Goal: Task Accomplishment & Management: Manage account settings

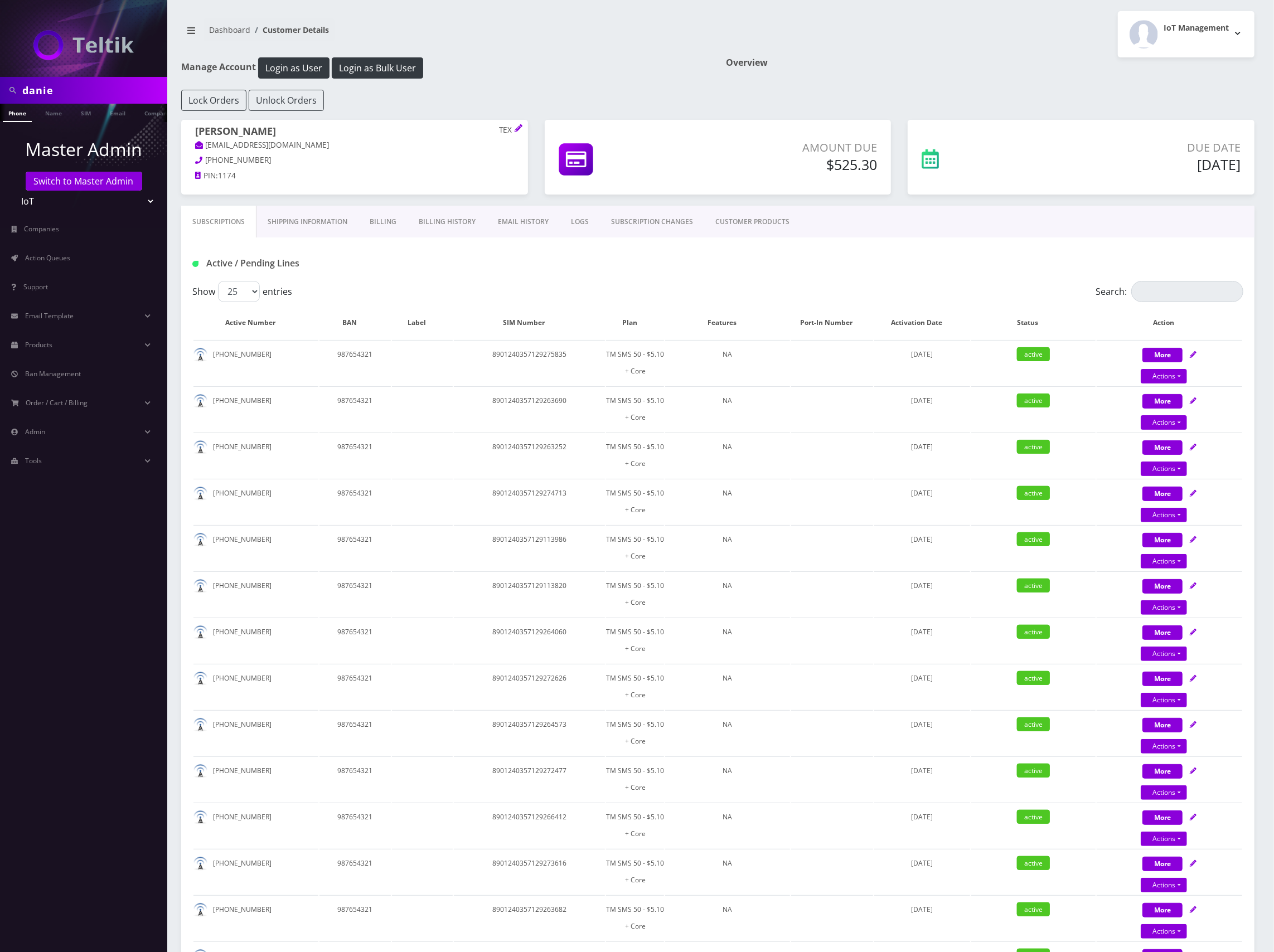
scroll to position [0, 61]
drag, startPoint x: 105, startPoint y: 83, endPoint x: 85, endPoint y: 87, distance: 20.4
click at [0, 67] on html "danie Phone Name SIM Email Company Customer Master Admin Switch to Master Admin…" at bounding box center [637, 893] width 1274 height 1786
paste input "8901240467113106175"
type input "8901240467113106175"
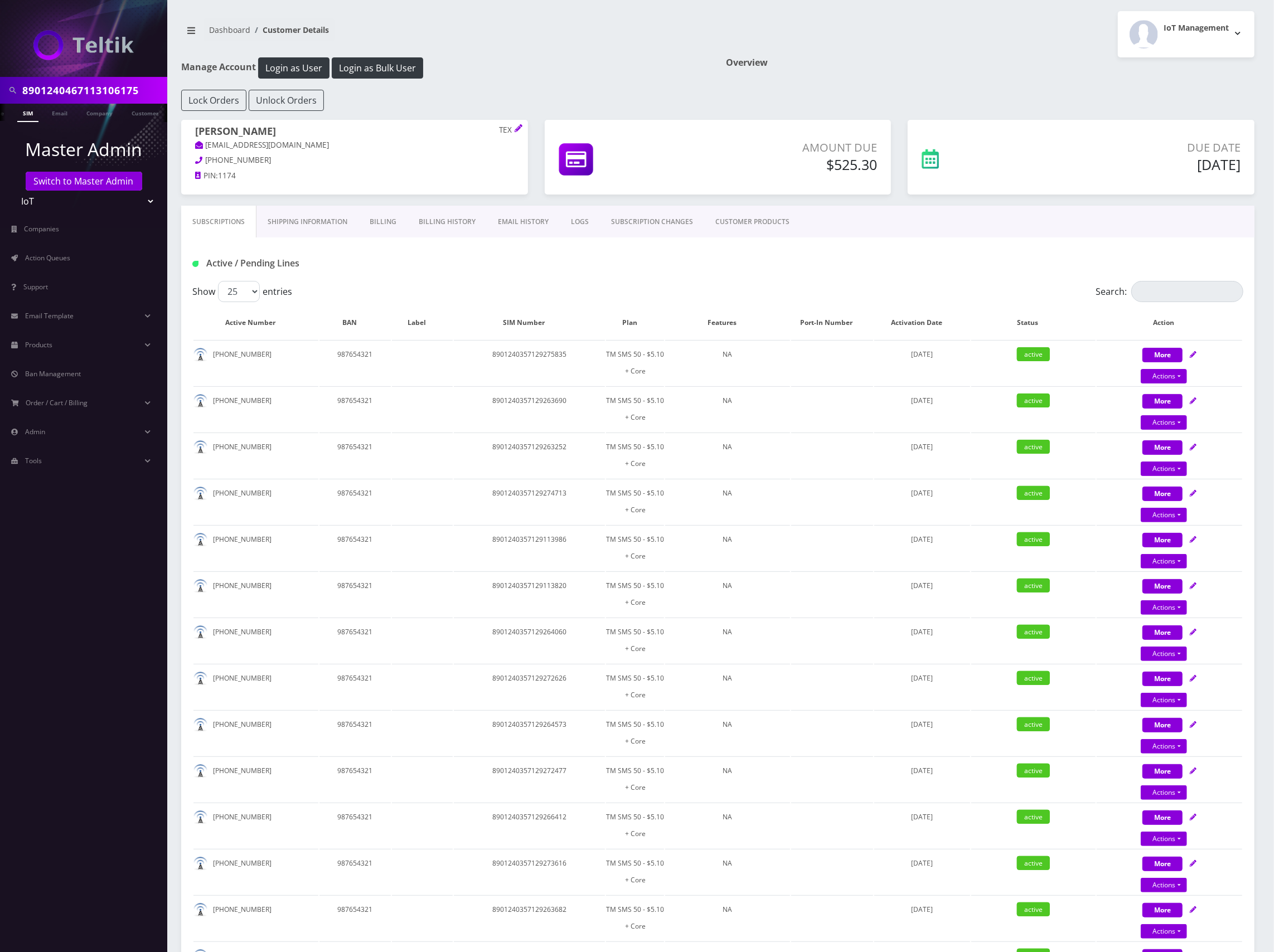
click at [24, 114] on link "SIM" at bounding box center [28, 113] width 21 height 18
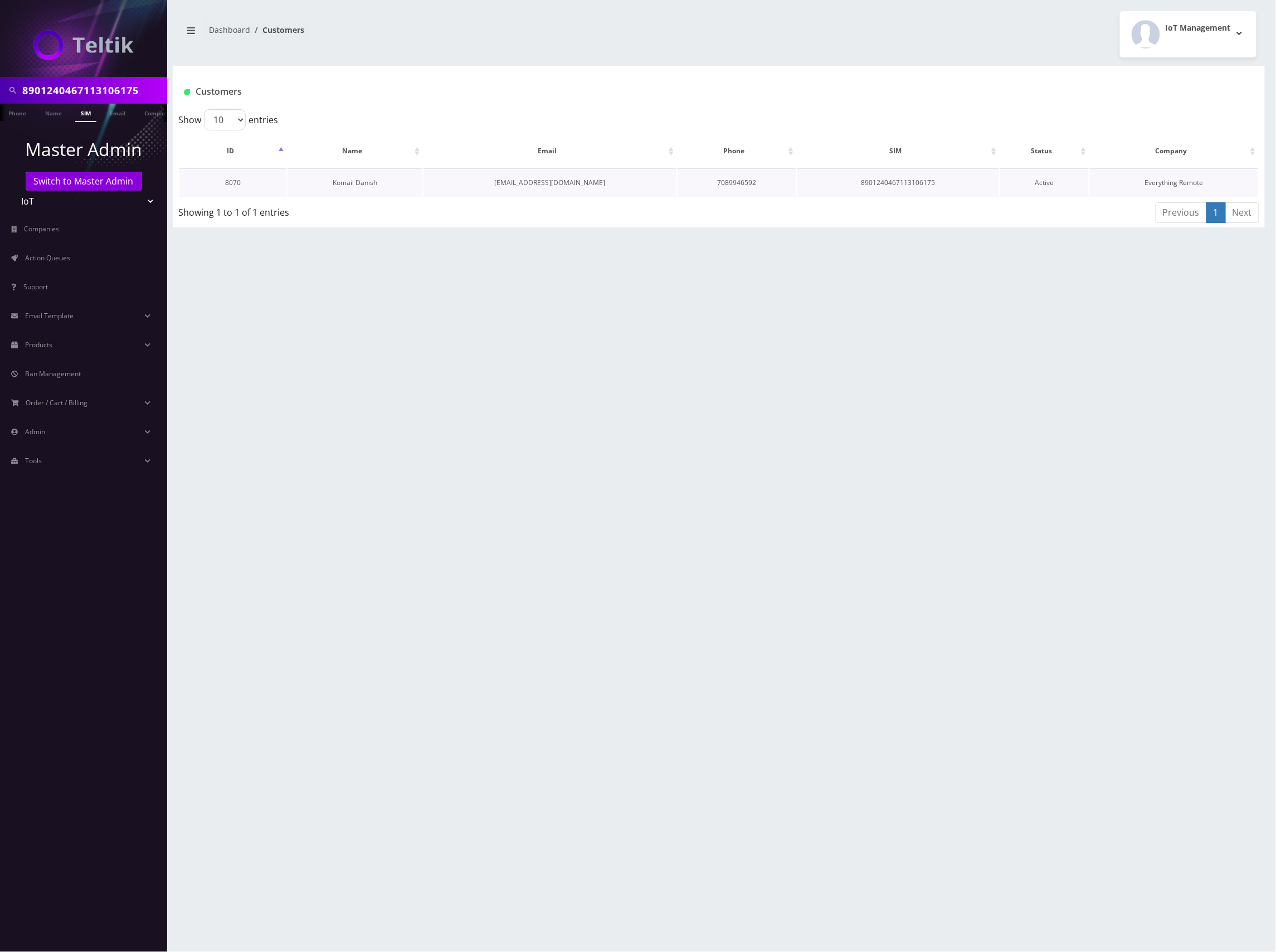
click at [368, 183] on link "Komail Danish" at bounding box center [355, 182] width 45 height 9
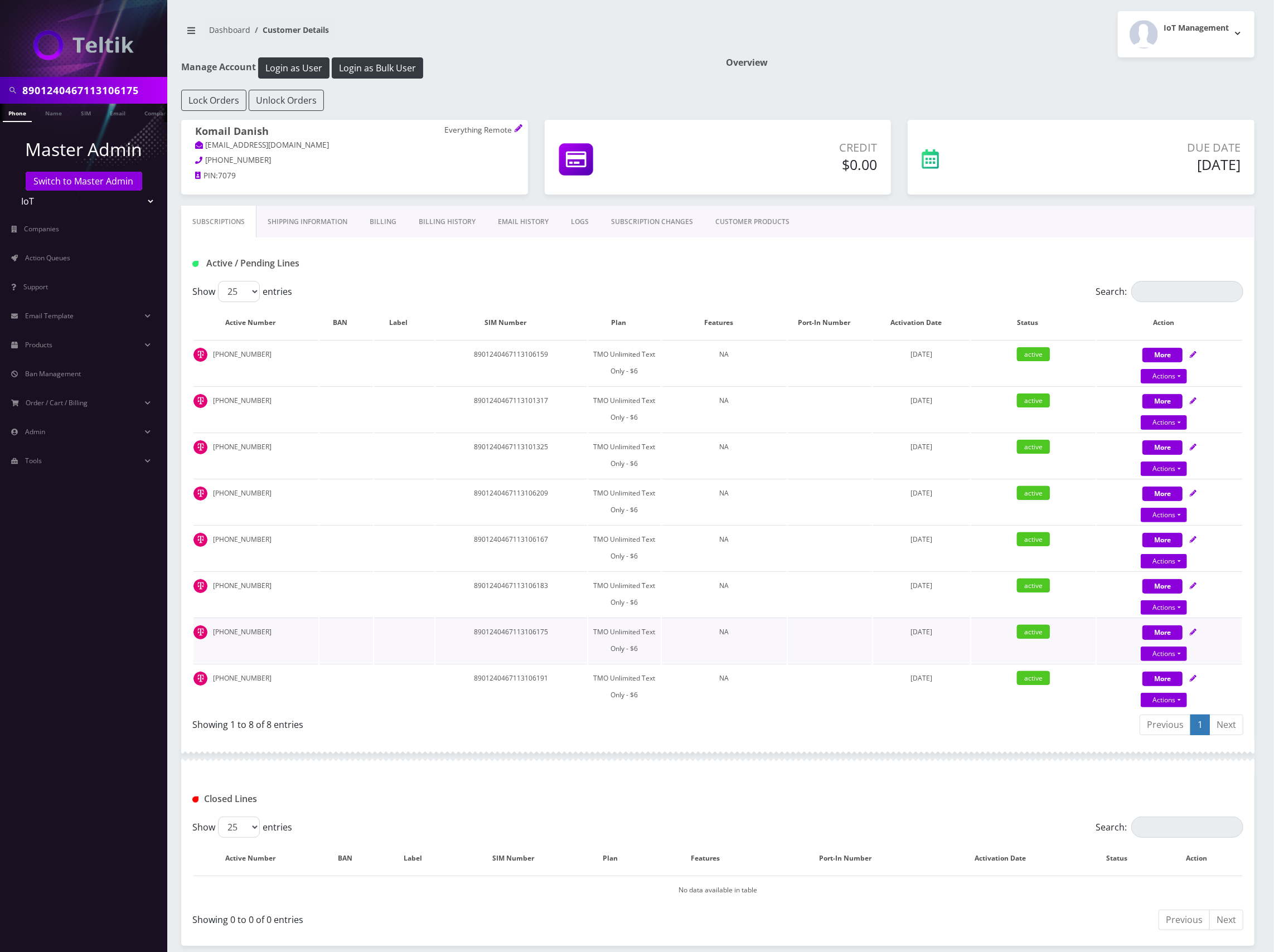
click at [1196, 629] on icon at bounding box center [1193, 632] width 7 height 7
select select "TMO Prepaid Sim - $2"
select select "516"
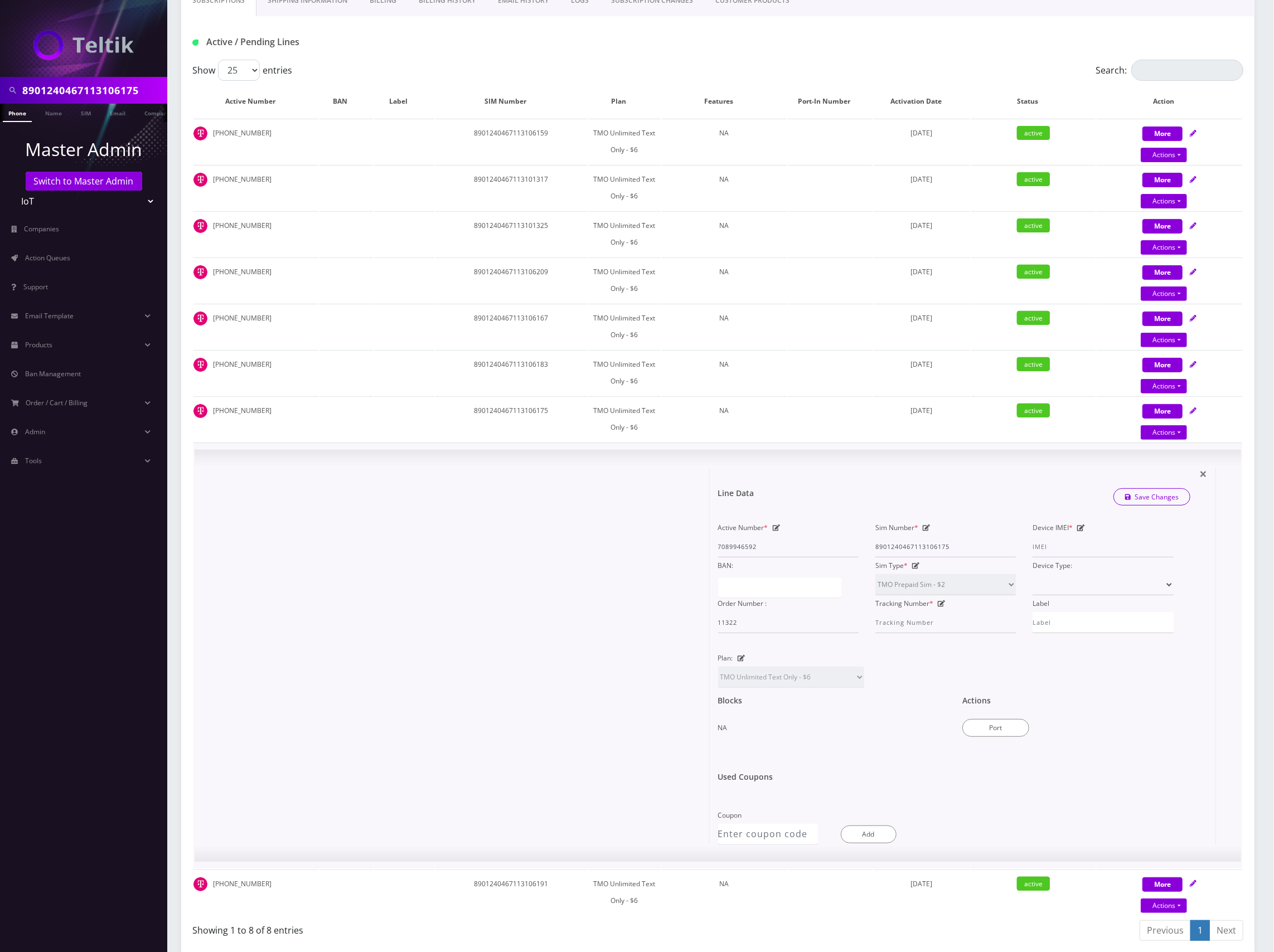
scroll to position [223, 0]
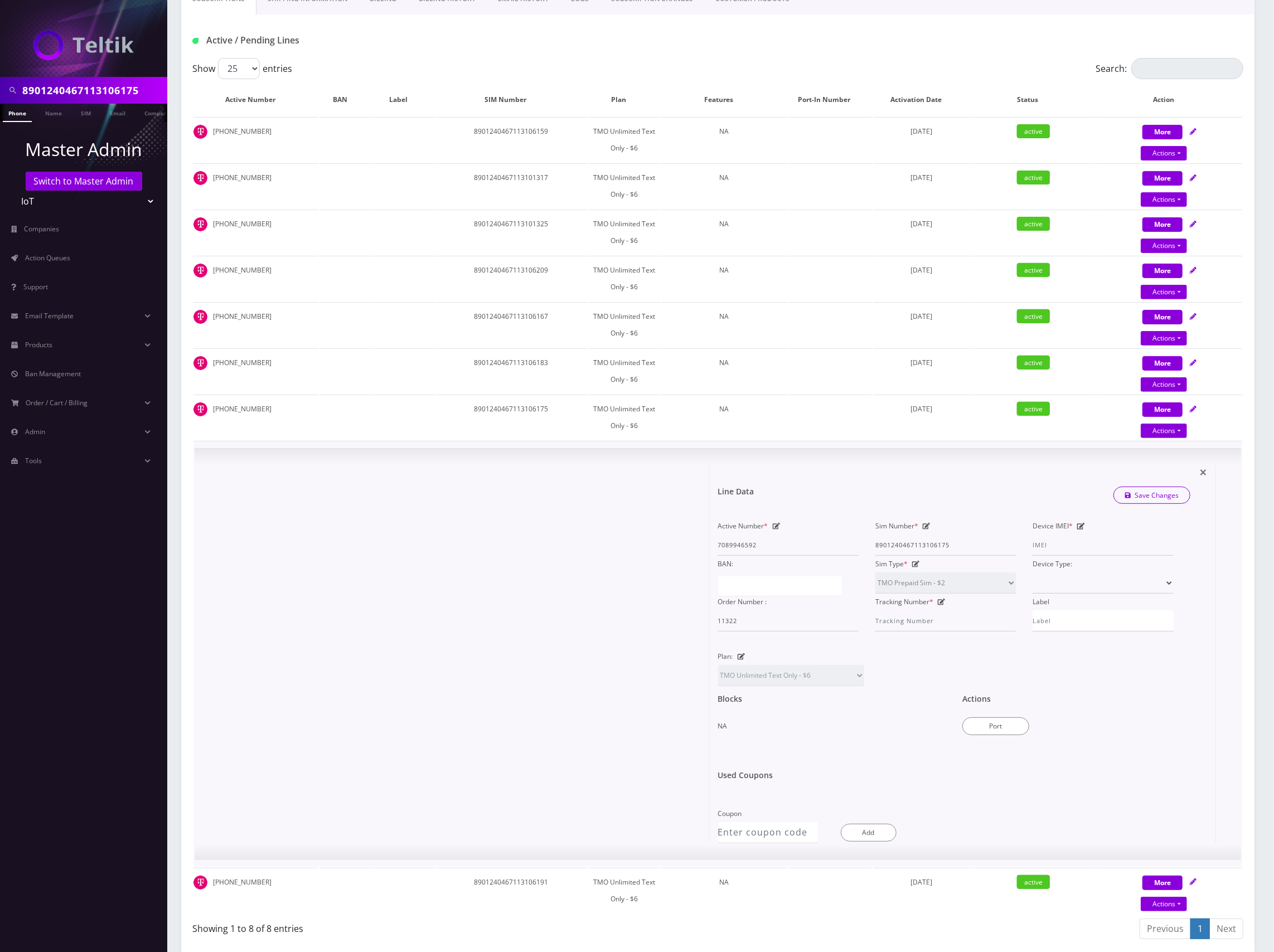
click at [540, 572] on div at bounding box center [456, 654] width 507 height 378
click at [776, 524] on icon at bounding box center [776, 526] width 8 height 7
drag, startPoint x: 768, startPoint y: 548, endPoint x: 629, endPoint y: 545, distance: 139.0
click at [639, 545] on div "× Line Data Save Changes Active Number * 7089946592 Sim Number * [TECHNICAL_ID]…" at bounding box center [709, 654] width 1013 height 378
paste input "3215885873"
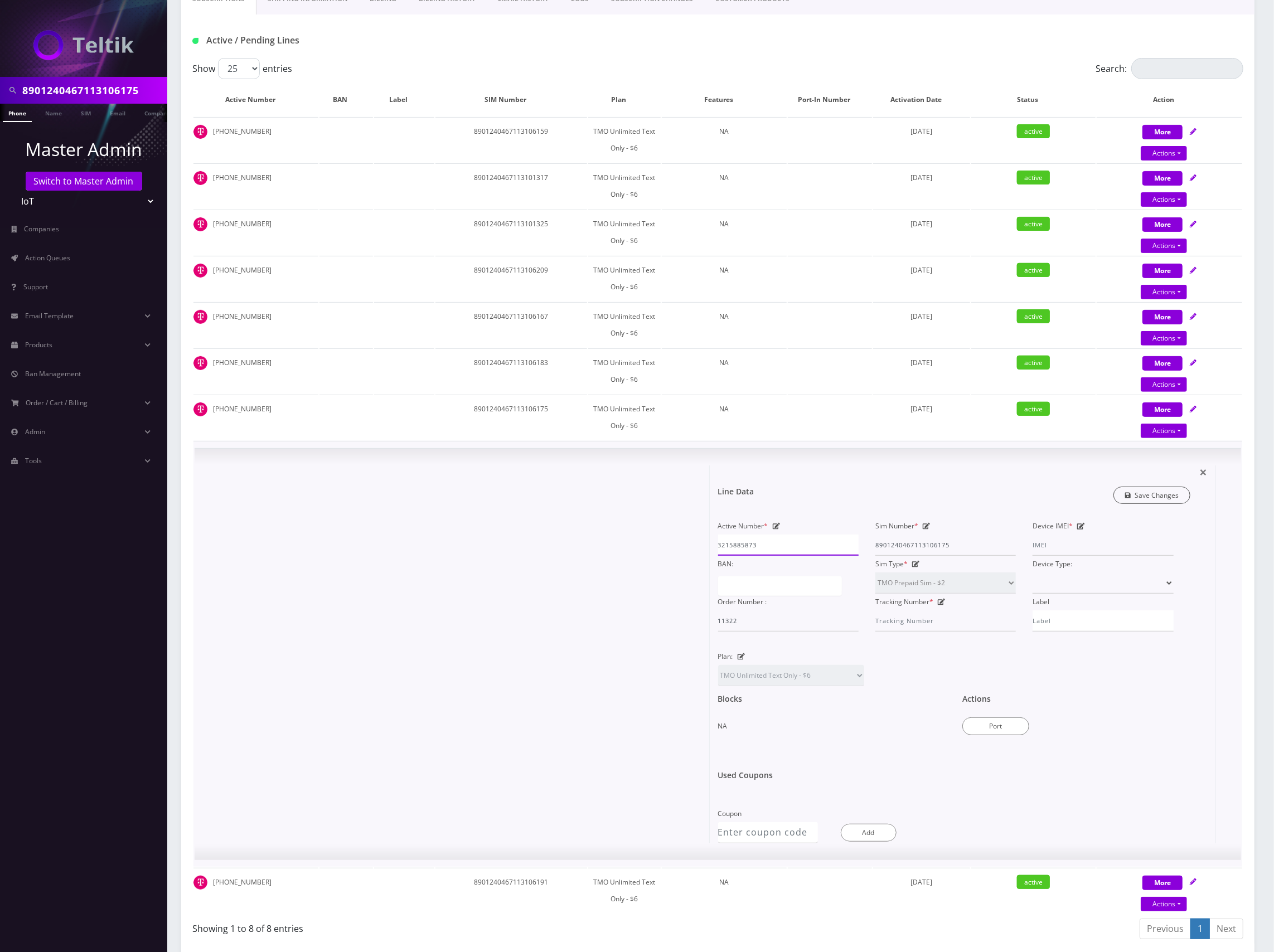
type input "3215885873"
click at [1146, 488] on link "Save Changes" at bounding box center [1152, 495] width 78 height 17
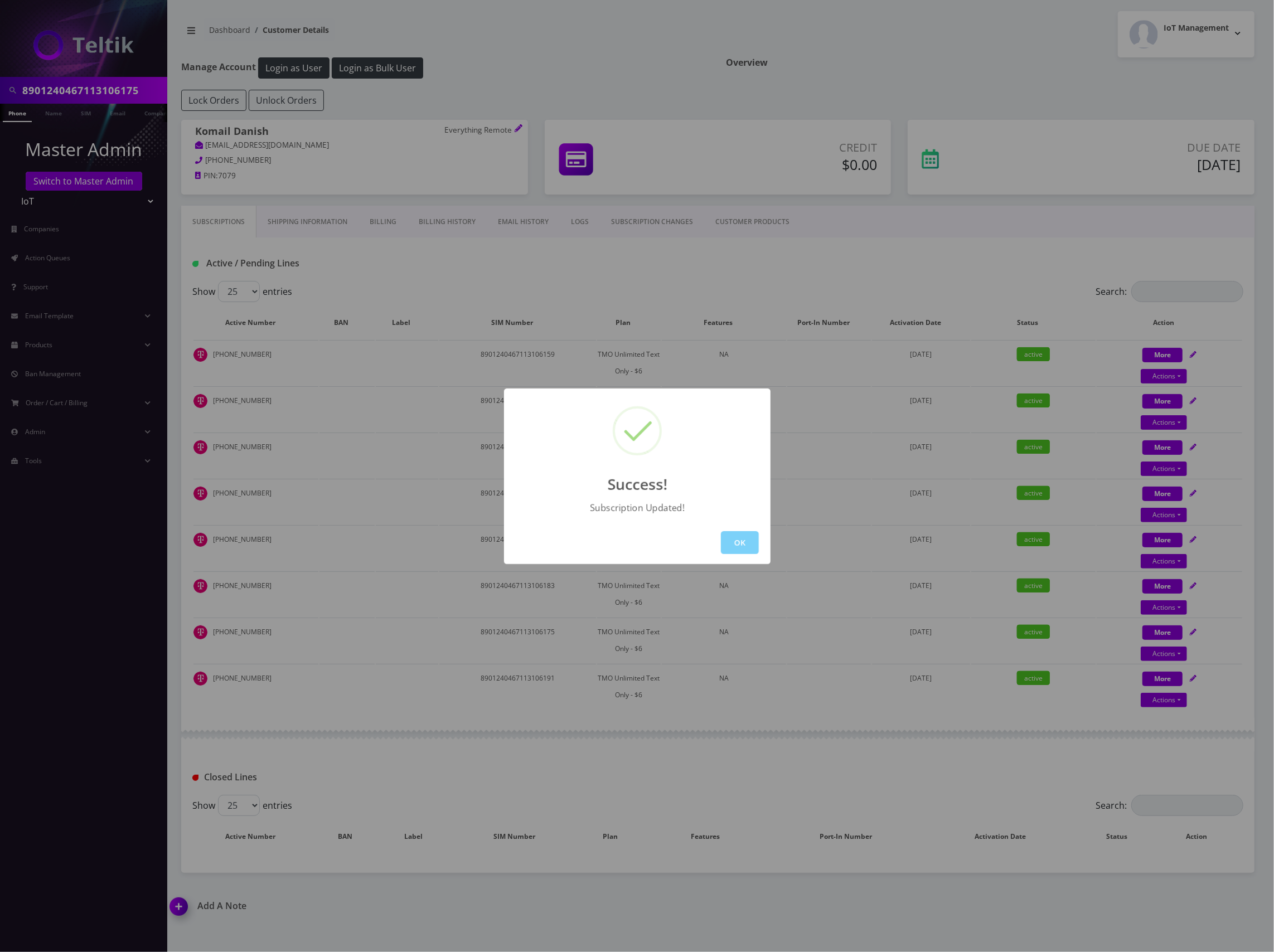
scroll to position [0, 0]
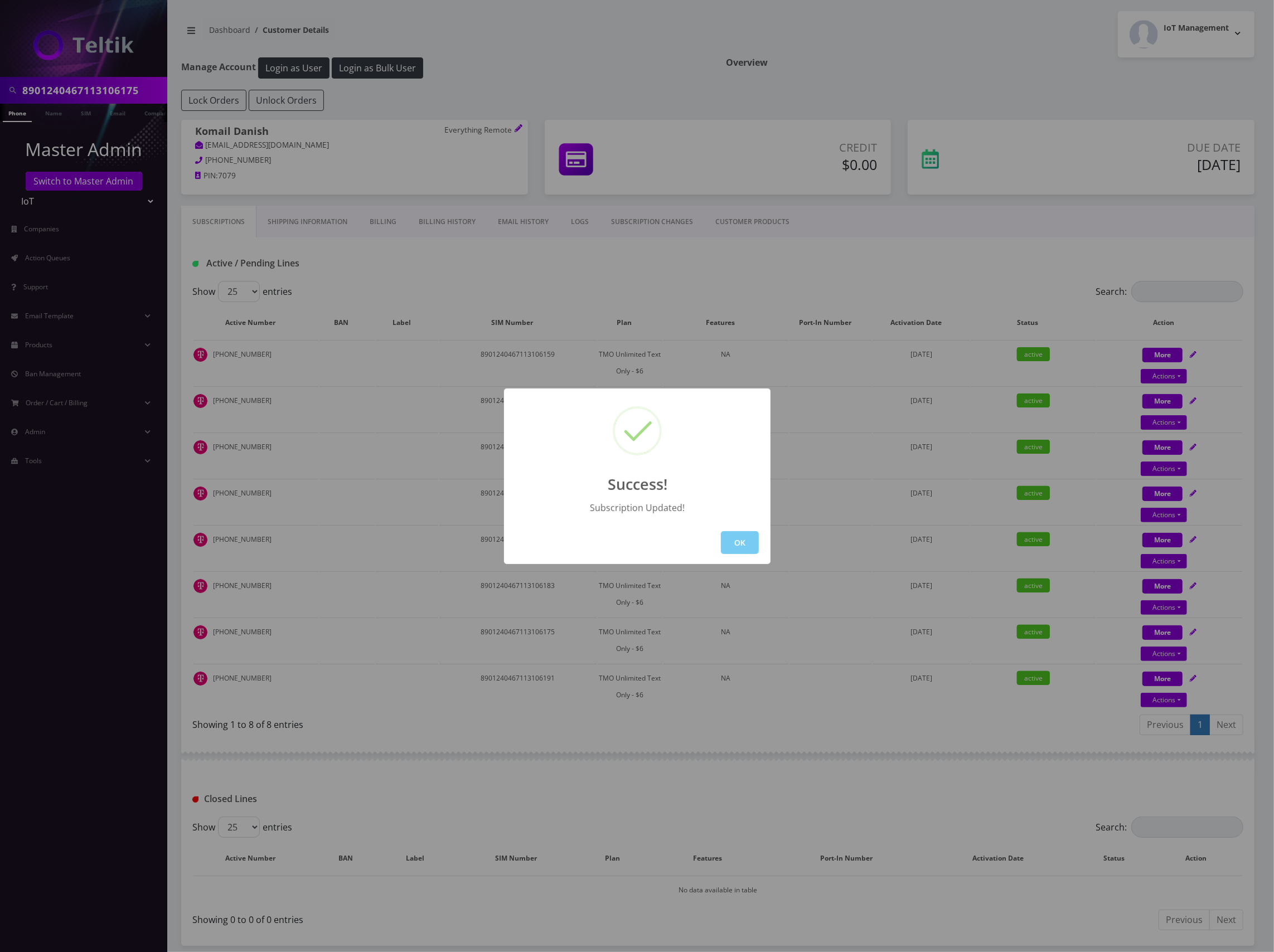
click at [739, 538] on button "OK" at bounding box center [740, 542] width 38 height 23
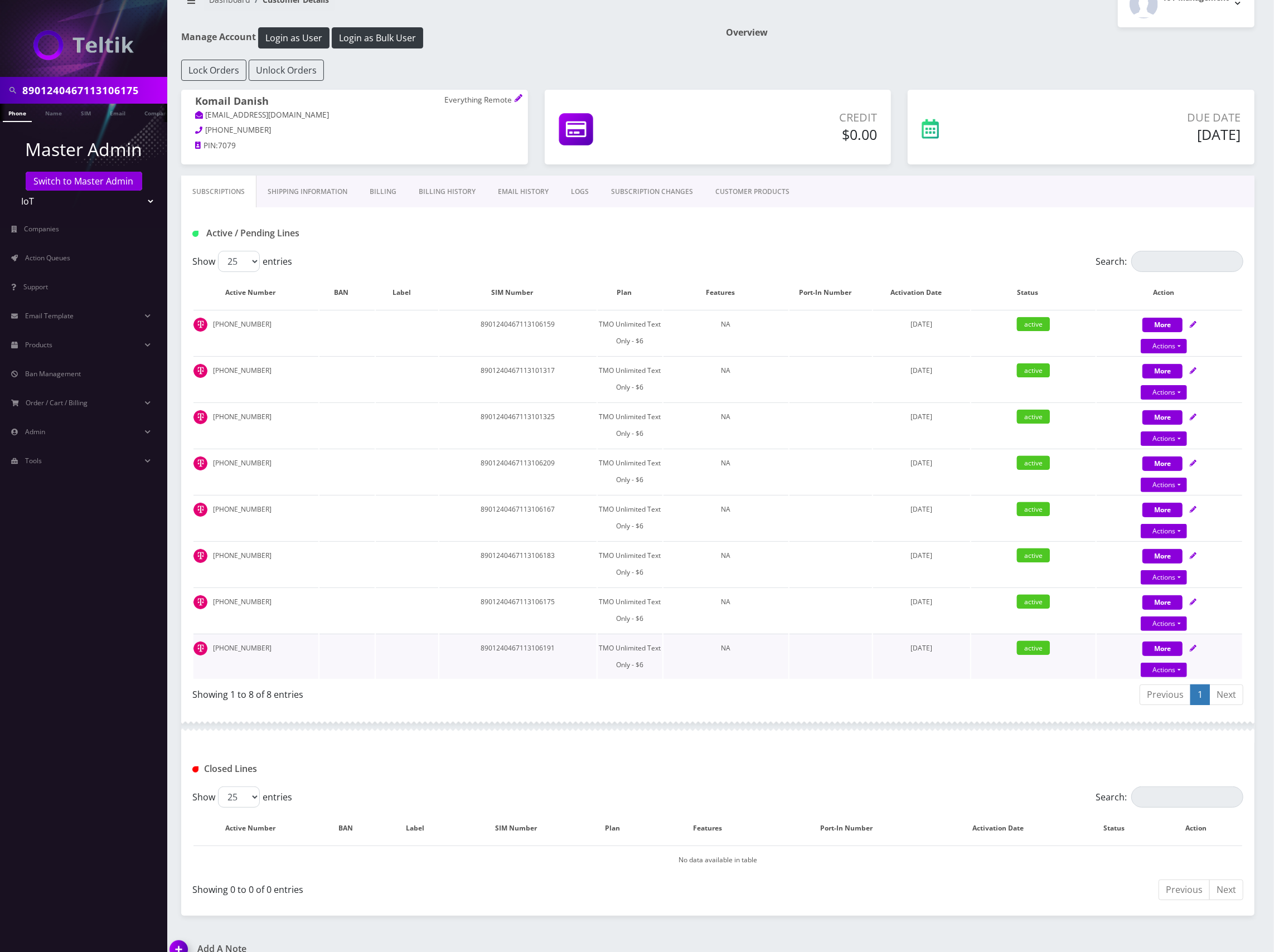
scroll to position [47, 0]
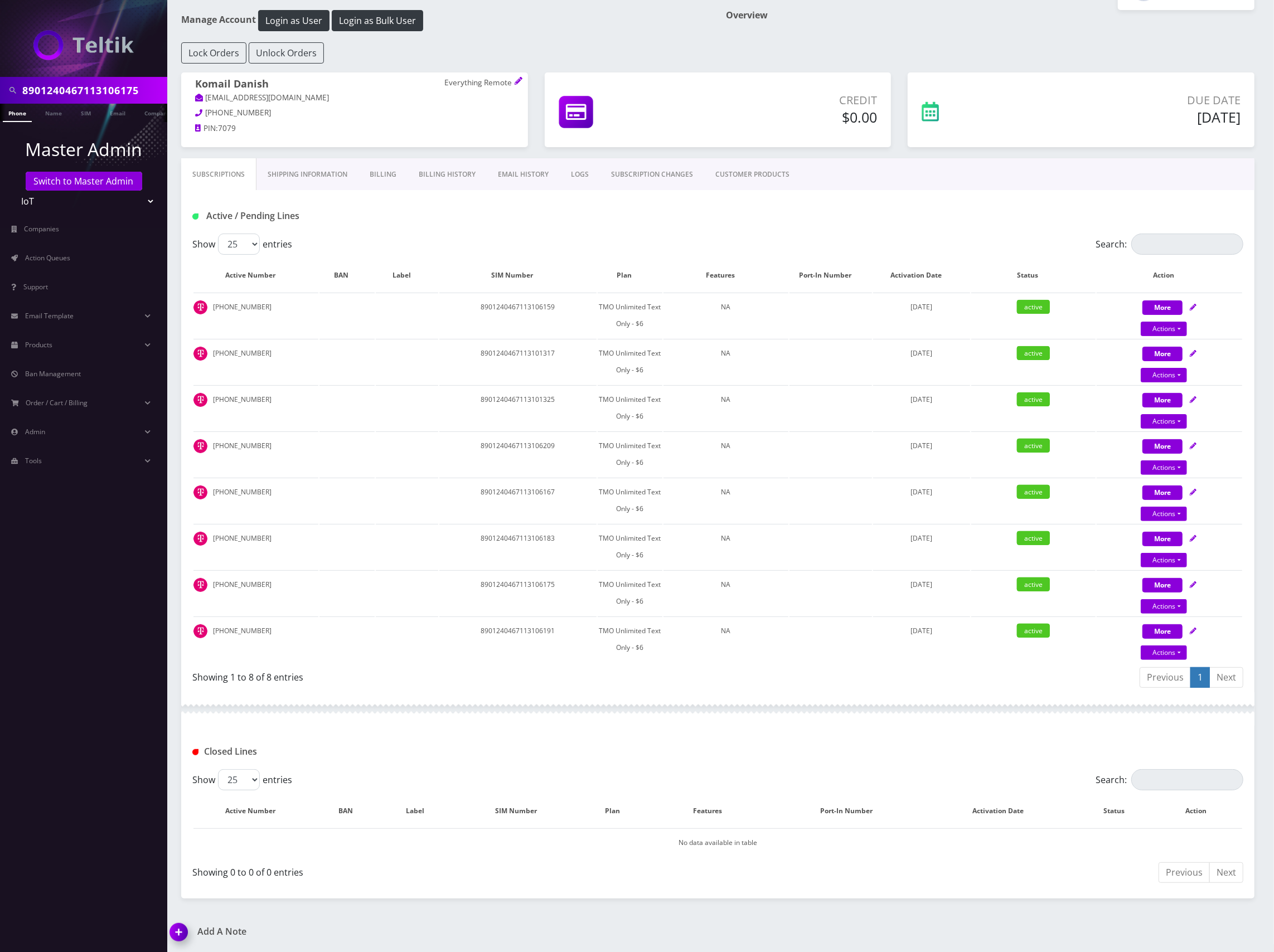
click at [221, 928] on h1 "Add A Note" at bounding box center [440, 931] width 539 height 10
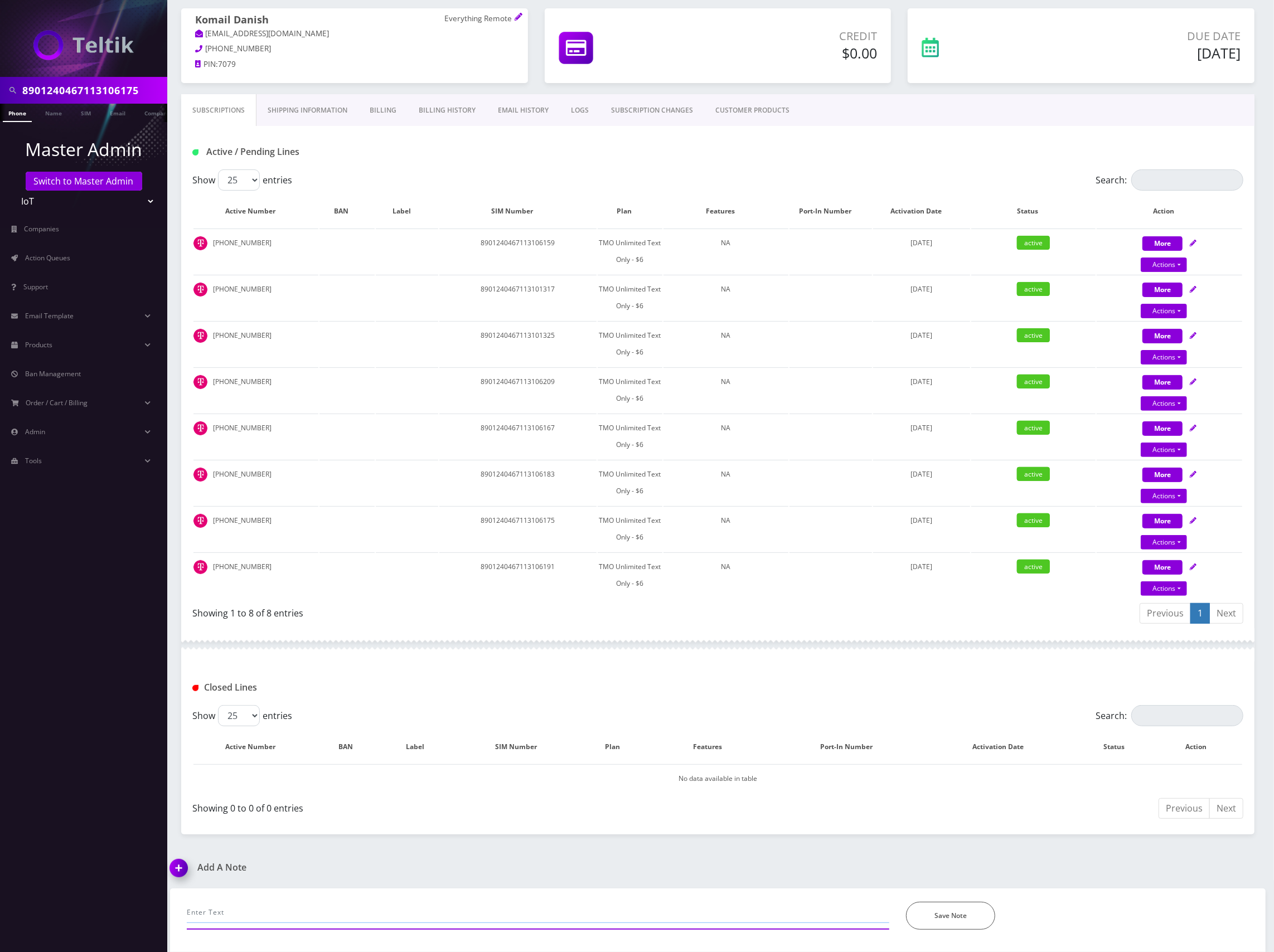
click at [378, 916] on input "text" at bounding box center [538, 912] width 702 height 21
click at [317, 912] on input "changed MDN" at bounding box center [538, 912] width 702 height 21
paste input "7089946592"
click at [330, 909] on input "changed MDN 7089946592" at bounding box center [538, 912] width 702 height 21
paste input "3215885873"
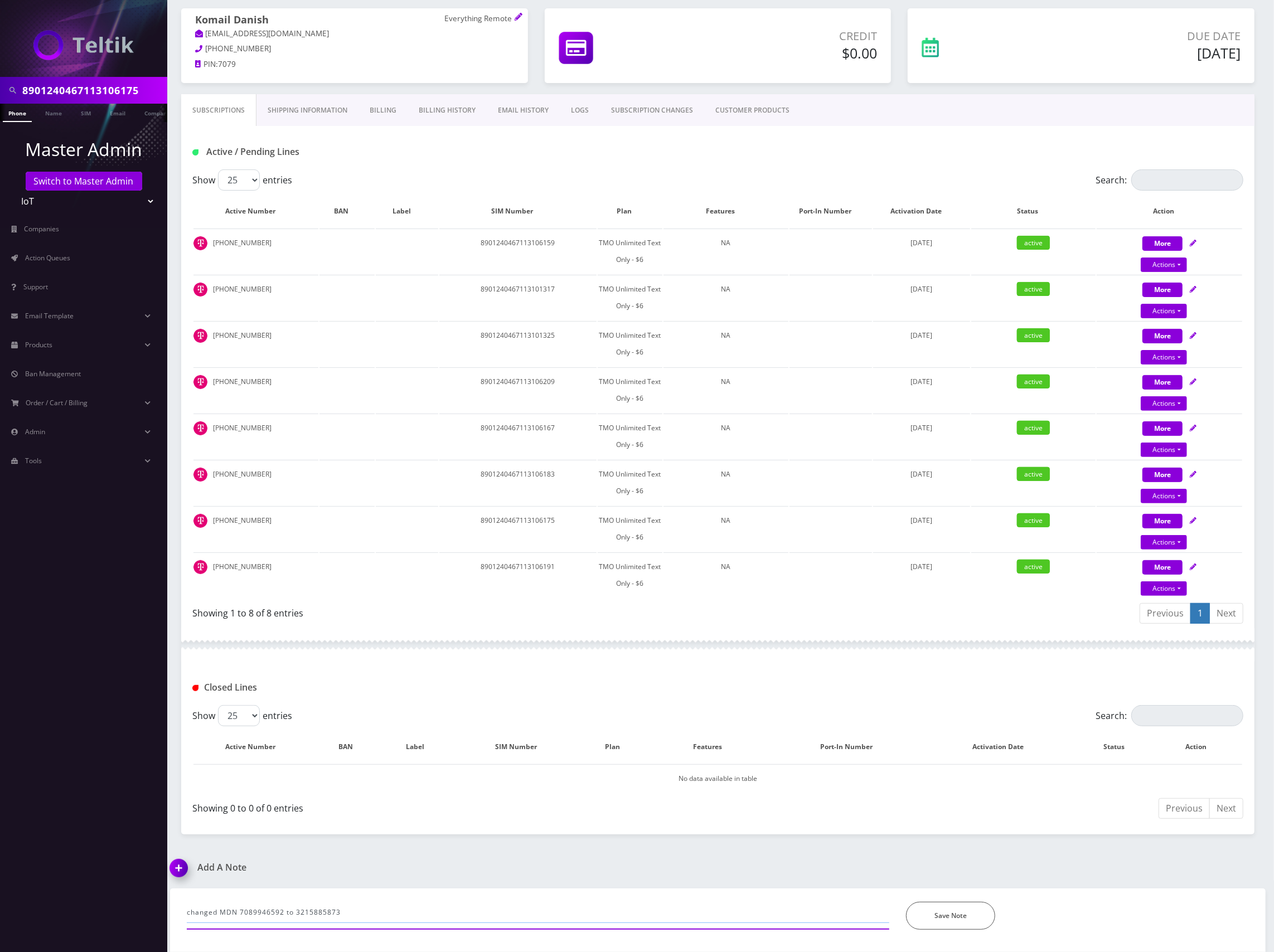
click at [240, 910] on input "changed MDN 7089946592 to 3215885873" at bounding box center [538, 912] width 702 height 21
click at [522, 518] on td "8901240467113106175" at bounding box center [517, 529] width 157 height 45
click at [523, 518] on td "8901240467113106175" at bounding box center [517, 529] width 157 height 45
copy td "8901240467113106175"
click at [260, 910] on input "changed MDN of SIM 7089946592 to 3215885873" at bounding box center [538, 912] width 702 height 21
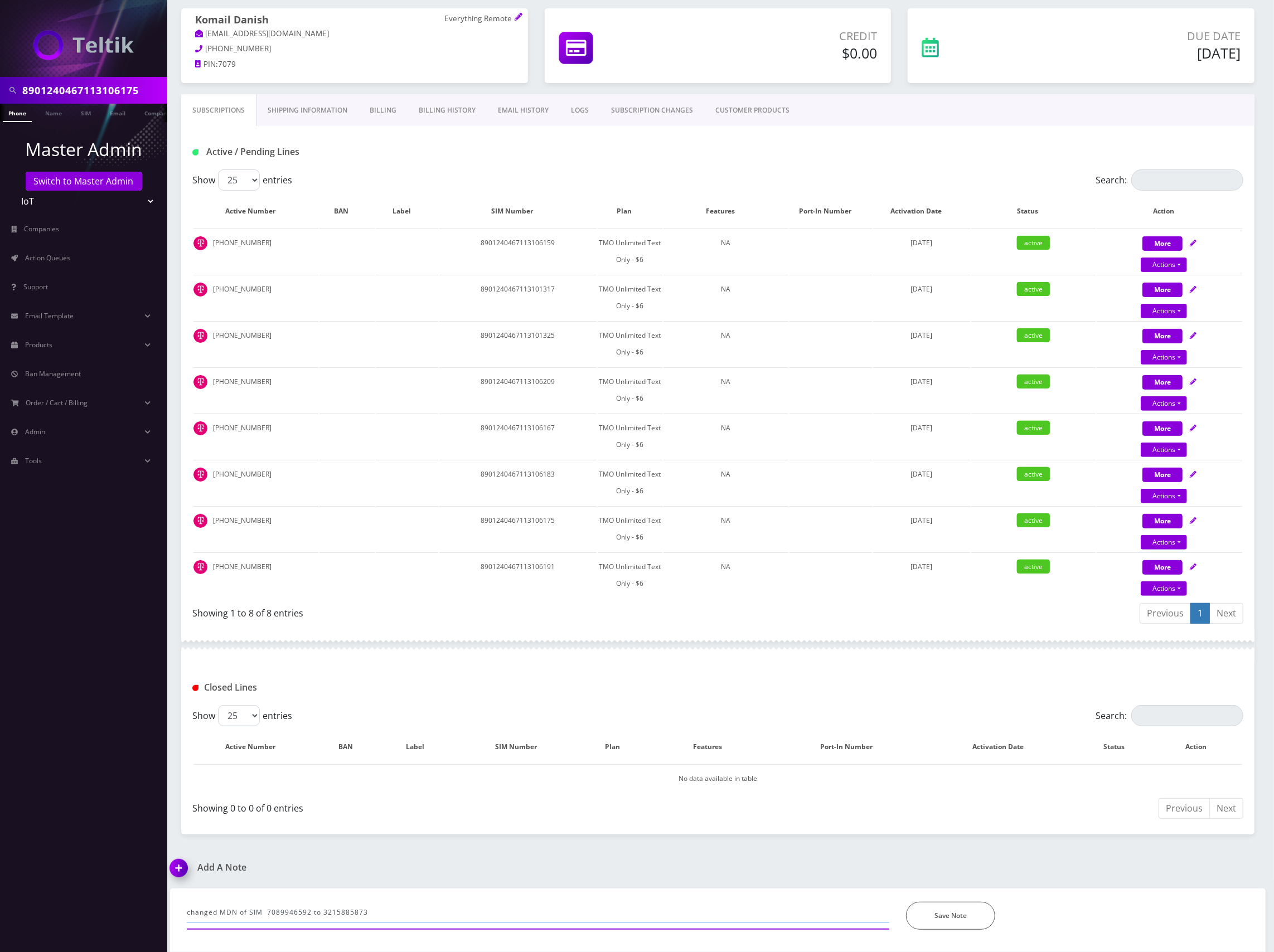
paste input "8901240467113106175"
type input "changed MDN of SIM [TECHNICAL_ID] from 7089946592 to 3215885873"
click at [957, 909] on button "Save Note" at bounding box center [950, 916] width 89 height 28
